Goal: Find specific page/section: Find specific page/section

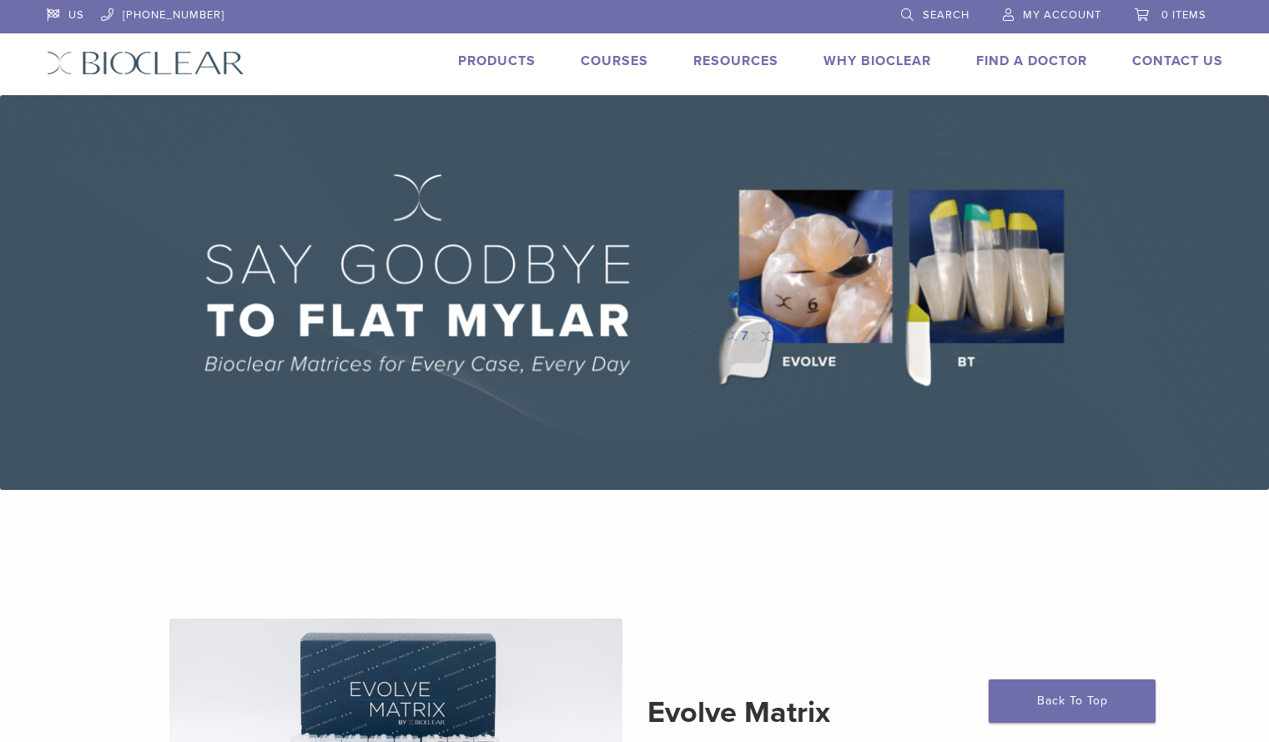
click at [521, 64] on link "Products" at bounding box center [497, 61] width 78 height 17
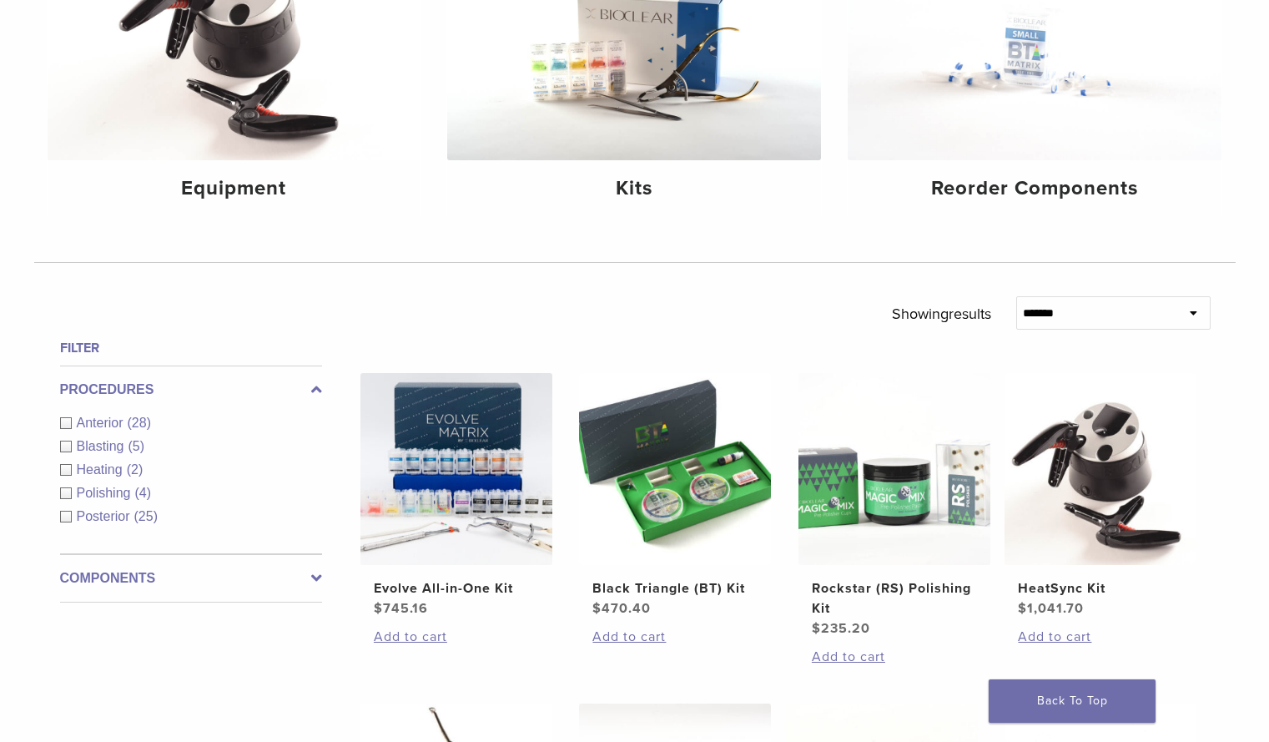
scroll to position [334, 0]
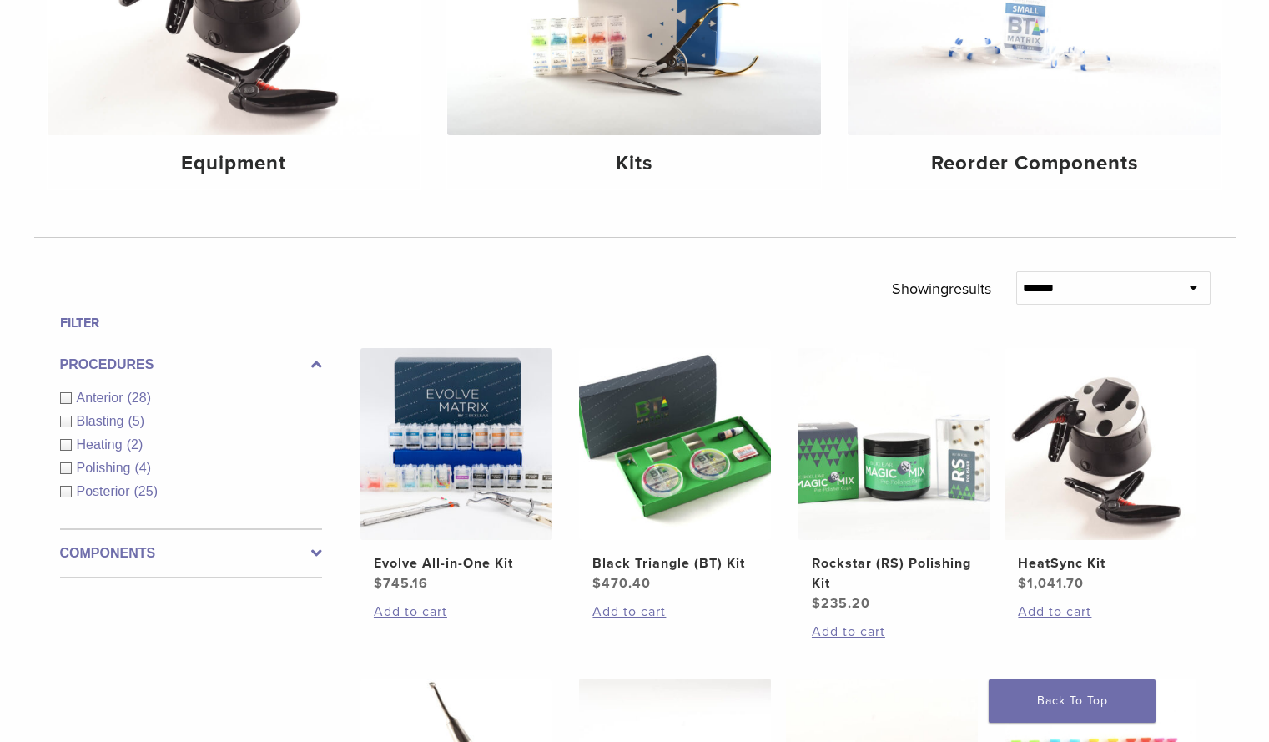
click at [306, 559] on label "Components" at bounding box center [191, 553] width 262 height 20
click at [126, 511] on span "Matrix Systems" at bounding box center [124, 516] width 95 height 14
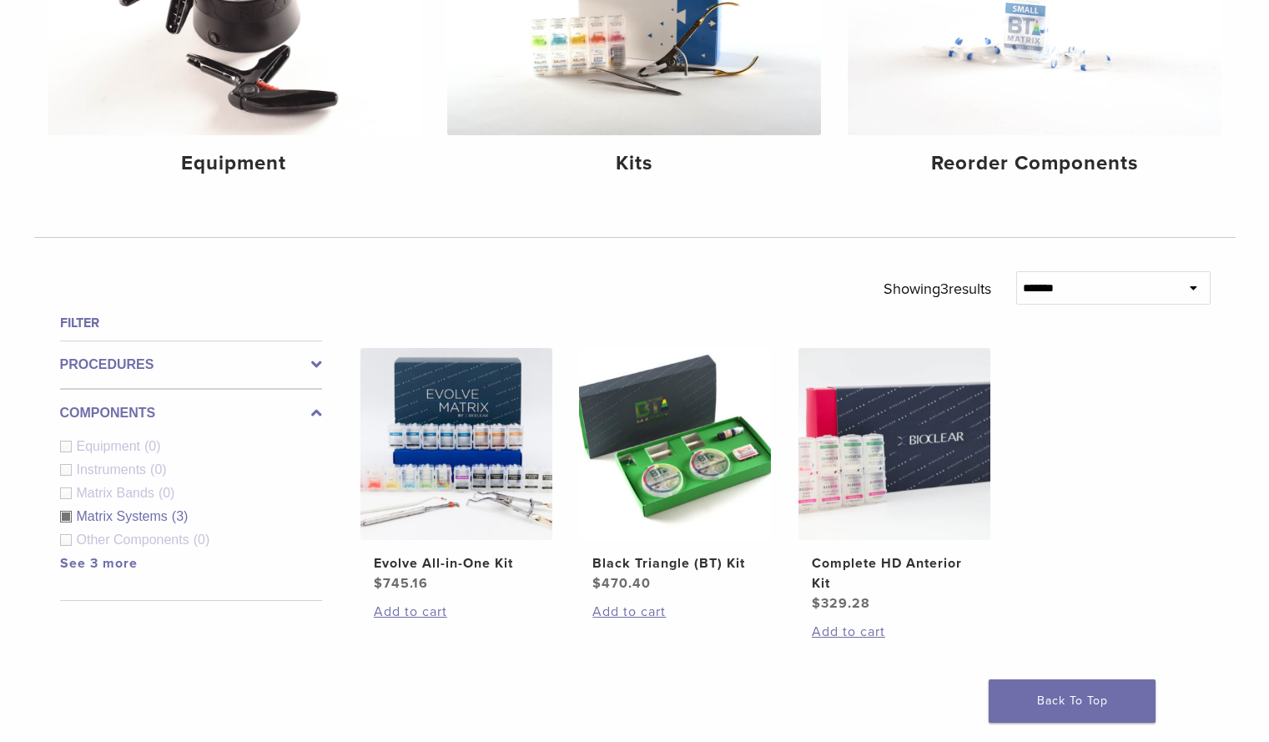
click at [141, 361] on label "Procedures" at bounding box center [191, 365] width 262 height 20
click at [140, 551] on label "Components" at bounding box center [191, 553] width 262 height 20
click at [66, 512] on div "Matrix Systems (3)" at bounding box center [191, 517] width 262 height 20
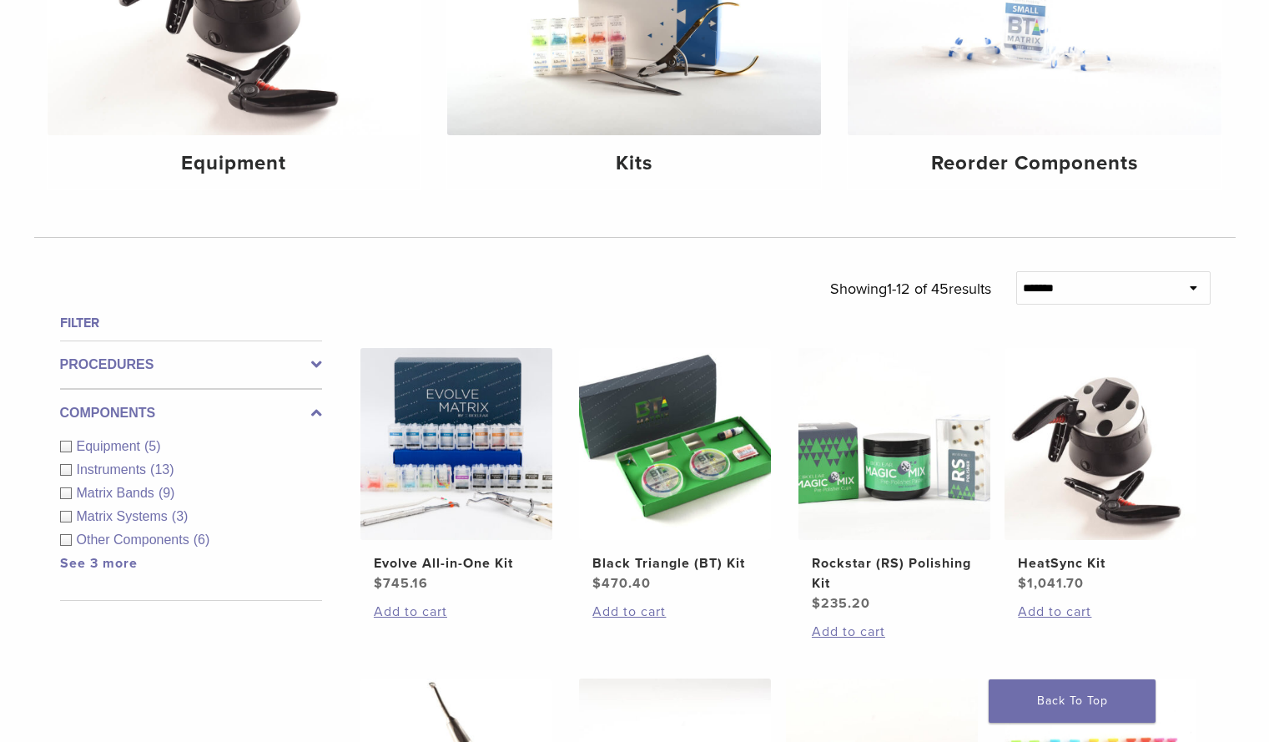
click at [70, 567] on link "See 3 more" at bounding box center [99, 563] width 78 height 17
click at [316, 365] on icon at bounding box center [316, 365] width 11 height 20
click at [120, 394] on span "Anterior" at bounding box center [102, 398] width 51 height 14
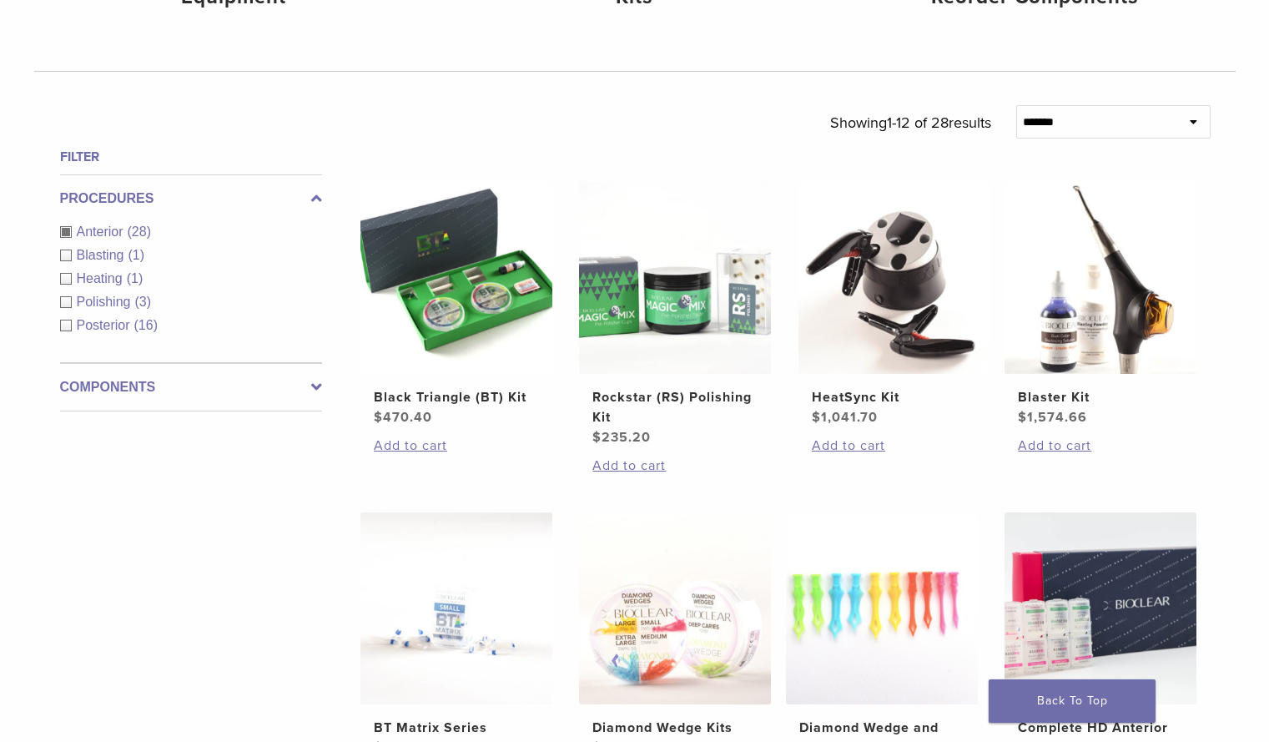
scroll to position [501, 0]
